Goal: Find specific page/section: Find specific page/section

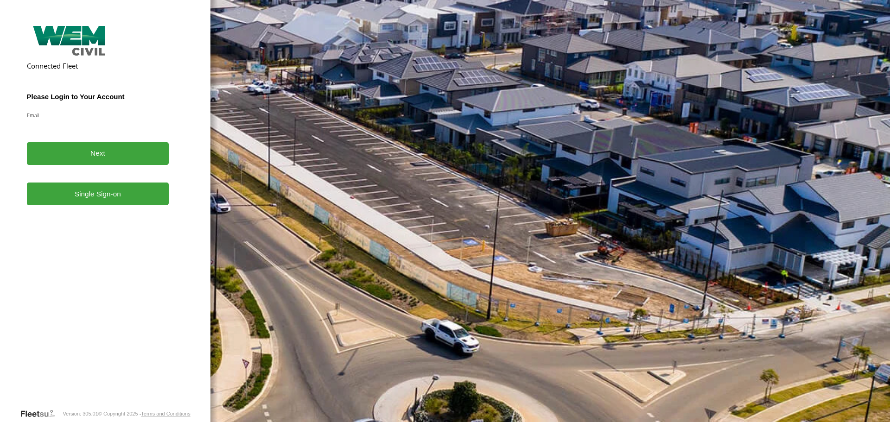
click at [102, 128] on input "Email" at bounding box center [98, 127] width 142 height 17
type input "**********"
click at [102, 154] on button "Next" at bounding box center [98, 153] width 142 height 23
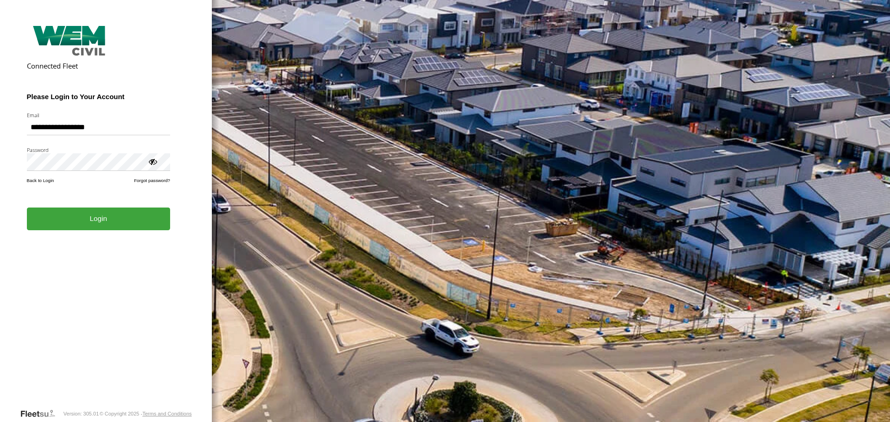
click at [107, 228] on button "Login" at bounding box center [98, 219] width 143 height 23
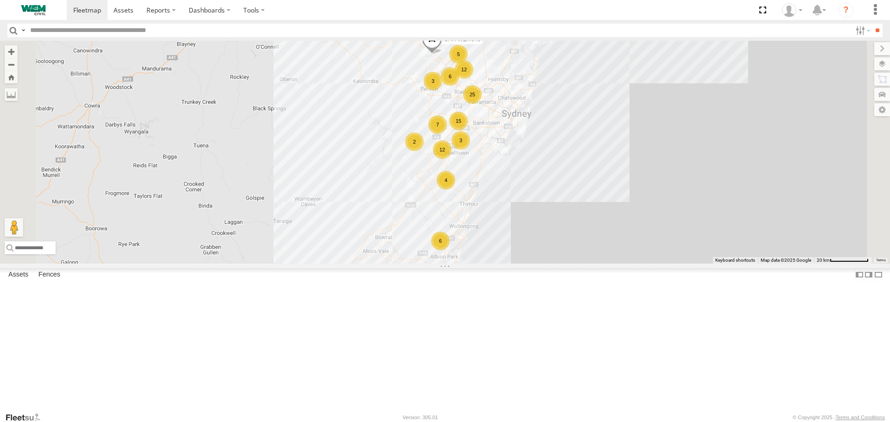
click at [64, 28] on input "text" at bounding box center [438, 30] width 825 height 13
type input "******"
click at [872, 24] on input "**" at bounding box center [877, 30] width 11 height 13
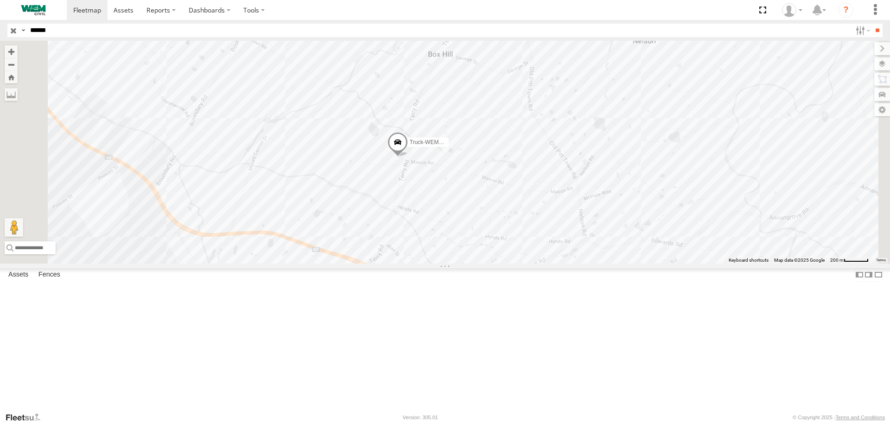
click at [0, 0] on span at bounding box center [0, 0] width 0 height 0
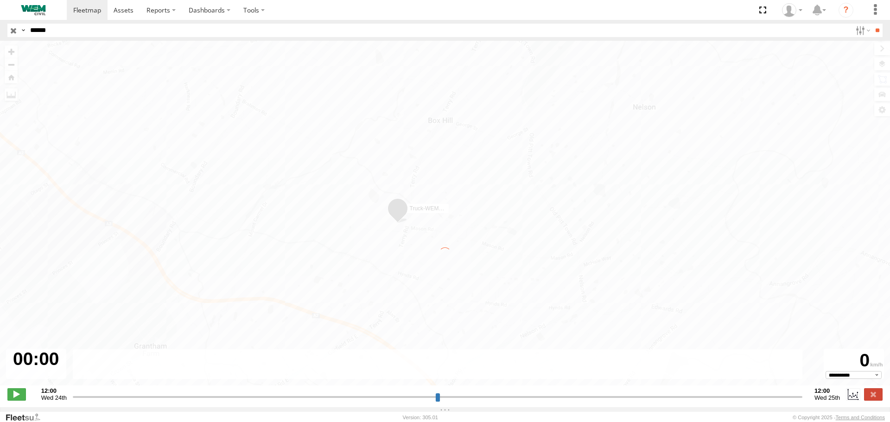
type input "**********"
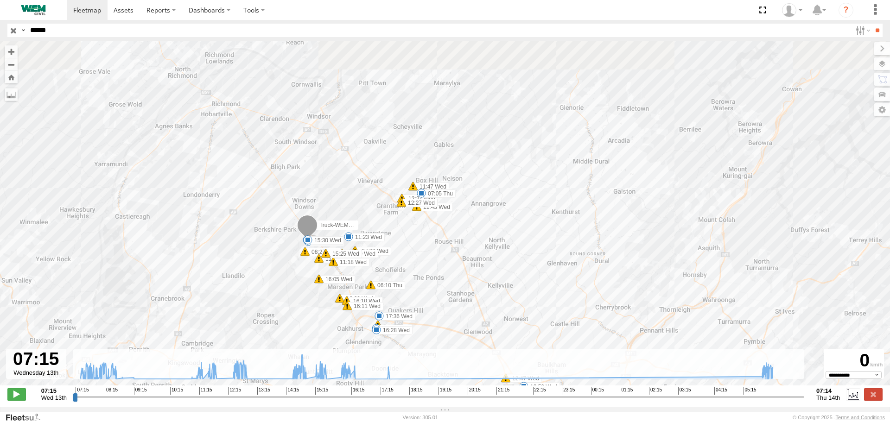
drag, startPoint x: 452, startPoint y: 183, endPoint x: 418, endPoint y: 243, distance: 68.3
click at [418, 243] on div "Truck-WEM042 07:29 Wed 07:29 Wed 08:27 Wed 08:28 Wed 08:41 Wed 09:03 Wed 11:16 …" at bounding box center [445, 218] width 890 height 355
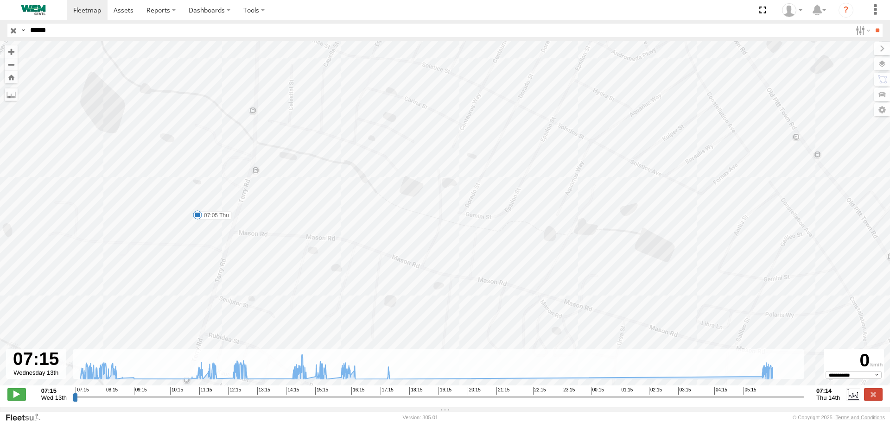
drag, startPoint x: 458, startPoint y: 266, endPoint x: 428, endPoint y: 153, distance: 116.0
click at [428, 153] on div "Truck-WEM042 07:29 Wed 07:29 Wed 08:27 Wed 08:28 Wed 08:41 Wed 09:03 Wed 11:16 …" at bounding box center [445, 218] width 890 height 355
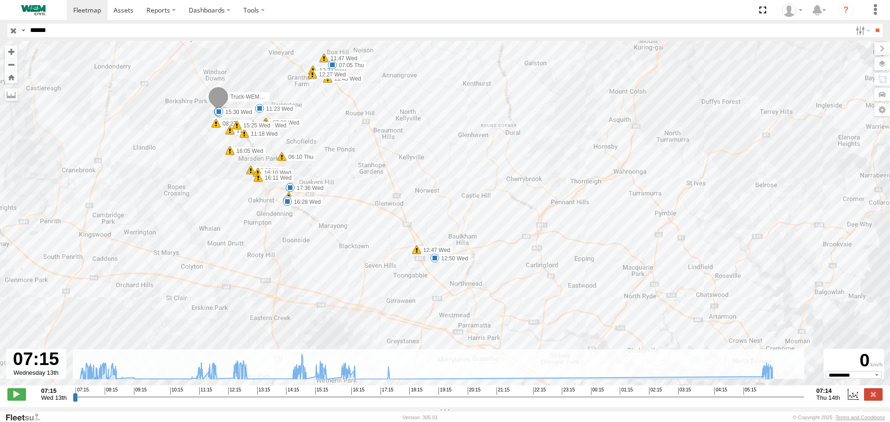
drag, startPoint x: 312, startPoint y: 234, endPoint x: 381, endPoint y: 125, distance: 128.6
click at [381, 125] on div "Truck-WEM042 07:29 Wed 07:29 Wed 08:27 Wed 08:28 Wed 08:41 Wed 09:03 Wed 11:16 …" at bounding box center [445, 218] width 890 height 355
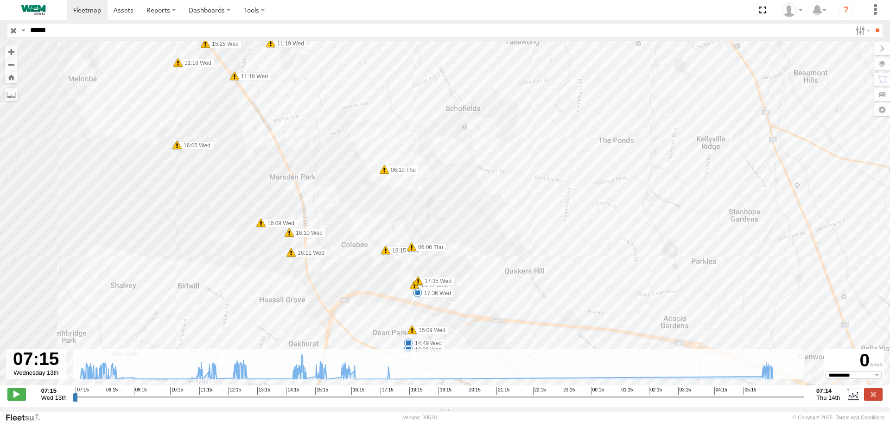
drag, startPoint x: 312, startPoint y: 121, endPoint x: 484, endPoint y: 173, distance: 179.1
click at [474, 176] on div "Truck-WEM042 07:29 Wed 07:29 Wed 08:27 Wed 08:28 Wed 08:41 Wed 09:03 Wed 11:16 …" at bounding box center [445, 218] width 890 height 355
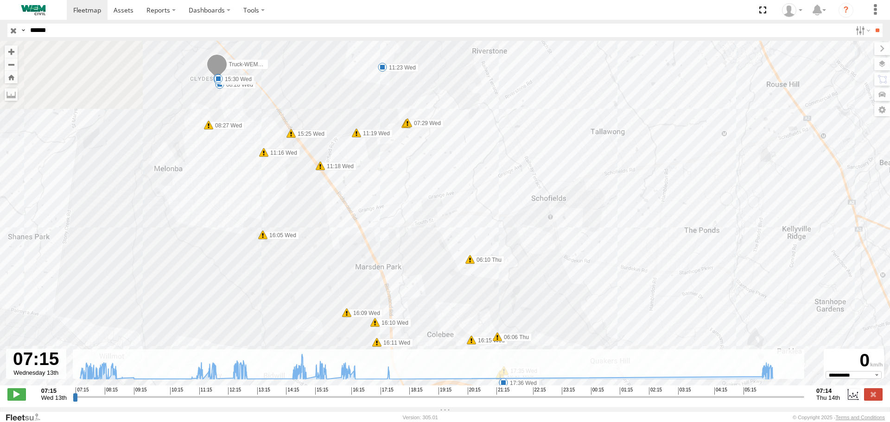
drag, startPoint x: 400, startPoint y: 185, endPoint x: 429, endPoint y: 267, distance: 86.2
click at [428, 264] on div "Truck-WEM042 07:29 Wed 07:29 Wed 08:27 Wed 08:28 Wed 08:41 Wed 09:03 Wed 11:16 …" at bounding box center [445, 218] width 890 height 355
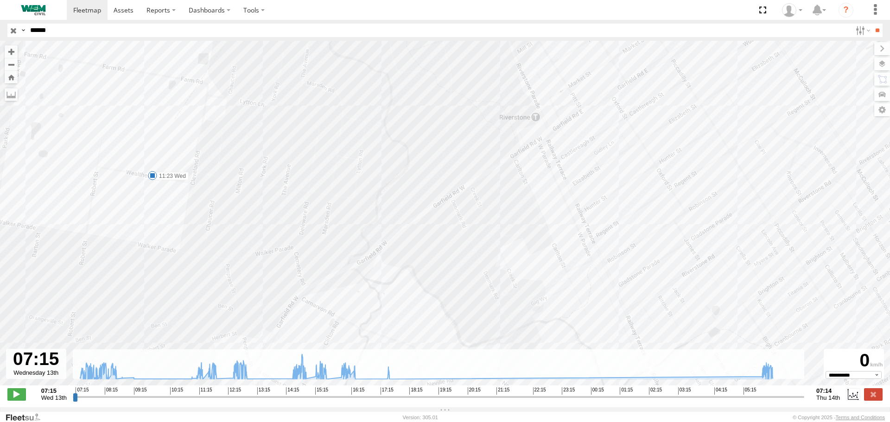
click at [517, 191] on div "Truck-WEM042 07:29 Wed 07:29 Wed 08:27 Wed 08:28 Wed 08:41 Wed 09:03 Wed 11:16 …" at bounding box center [445, 218] width 890 height 355
click at [564, 293] on div "Truck-WEM042 07:29 Wed 07:29 Wed 08:27 Wed 08:28 Wed 08:41 Wed 09:03 Wed 11:16 …" at bounding box center [445, 218] width 890 height 355
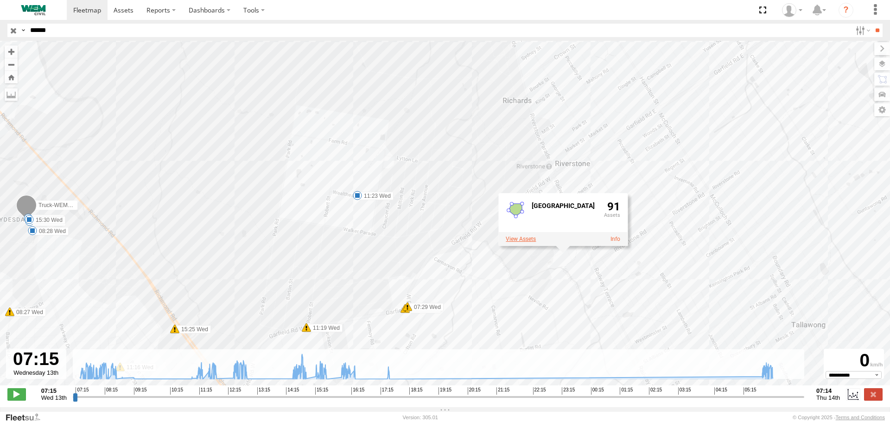
click at [513, 243] on label at bounding box center [521, 239] width 30 height 6
click at [0, 0] on label "Close" at bounding box center [0, 0] width 0 height 0
click at [10, 31] on input "button" at bounding box center [13, 30] width 12 height 13
